Goal: Find specific page/section: Find specific page/section

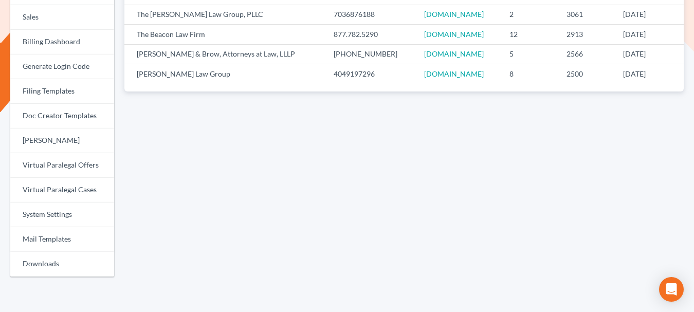
scroll to position [341, 0]
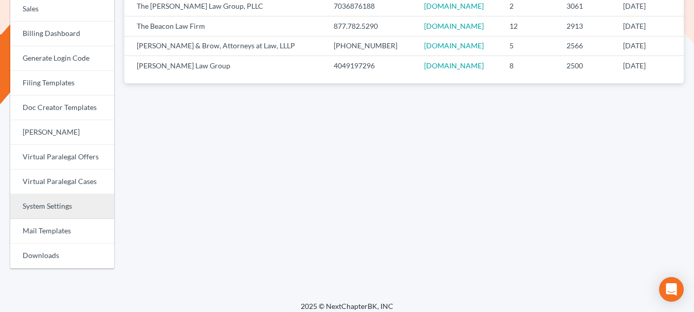
click at [65, 212] on link "System Settings" at bounding box center [62, 206] width 104 height 25
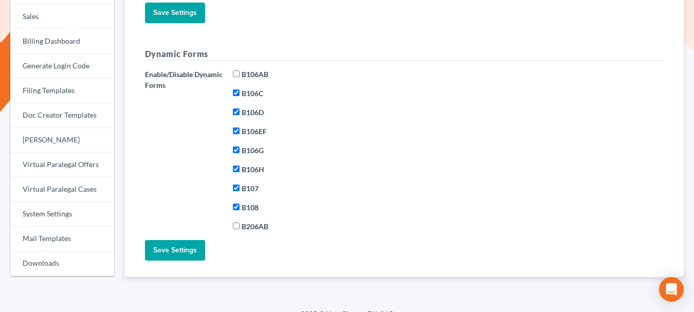
scroll to position [308, 0]
